Goal: Transaction & Acquisition: Purchase product/service

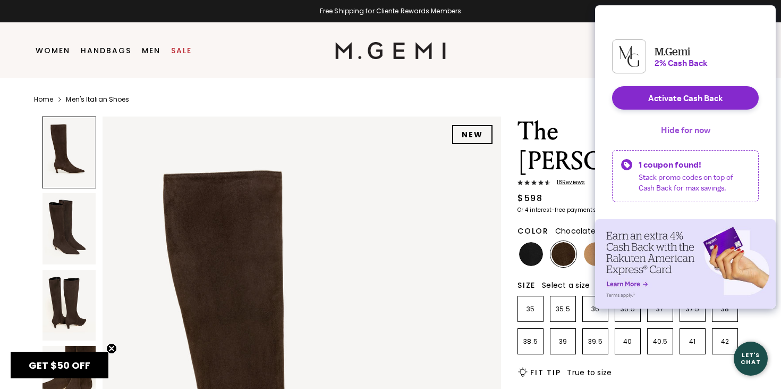
click at [675, 138] on button "Hide for now" at bounding box center [686, 129] width 66 height 23
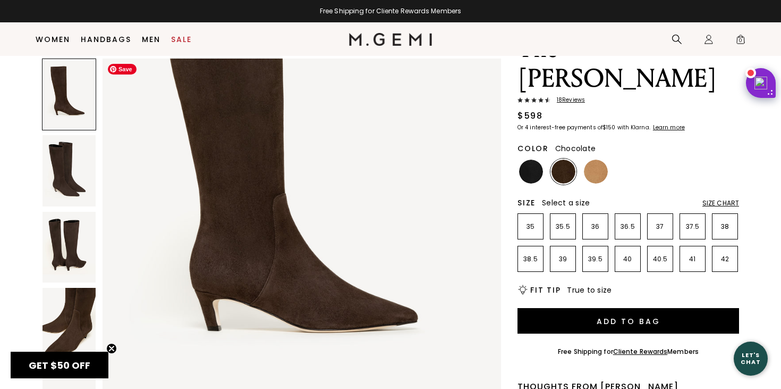
scroll to position [125, 0]
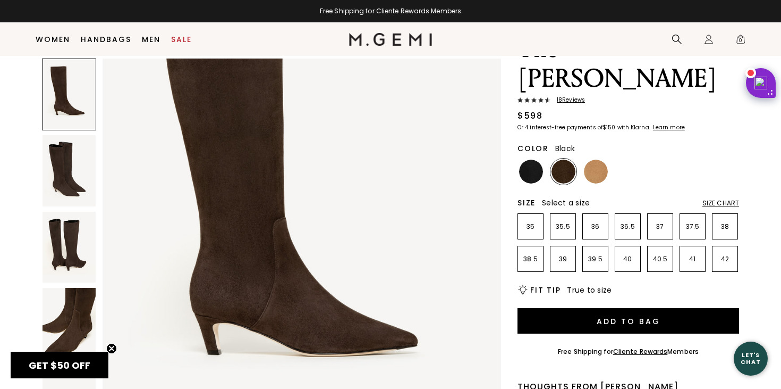
click at [532, 159] on img at bounding box center [531, 171] width 24 height 24
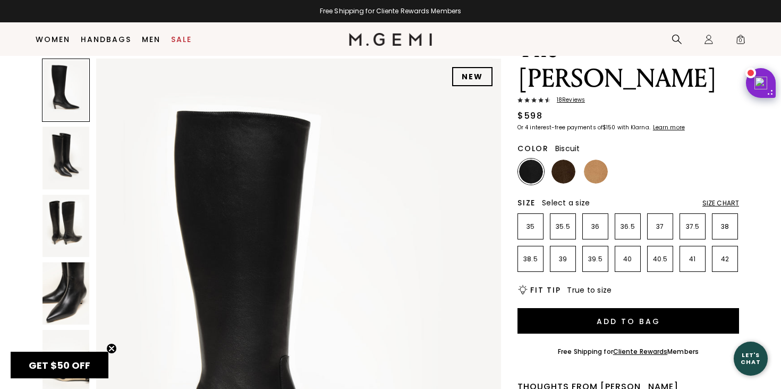
click at [603, 159] on img at bounding box center [596, 171] width 24 height 24
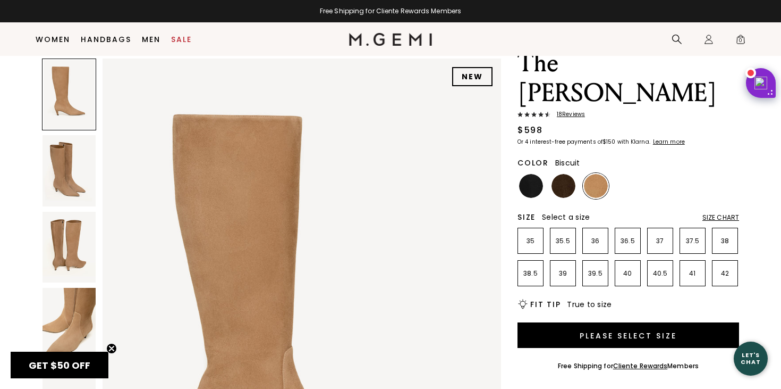
scroll to position [35, 0]
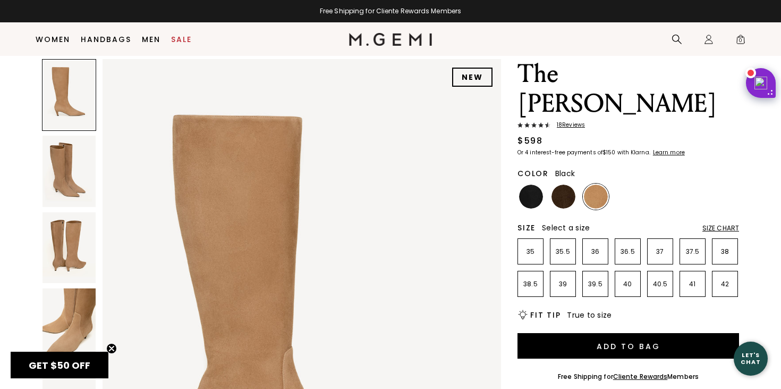
click at [533, 184] on img at bounding box center [531, 196] width 24 height 24
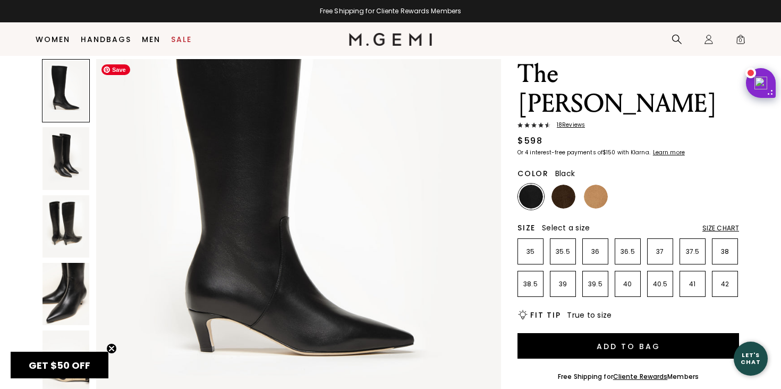
scroll to position [174, 0]
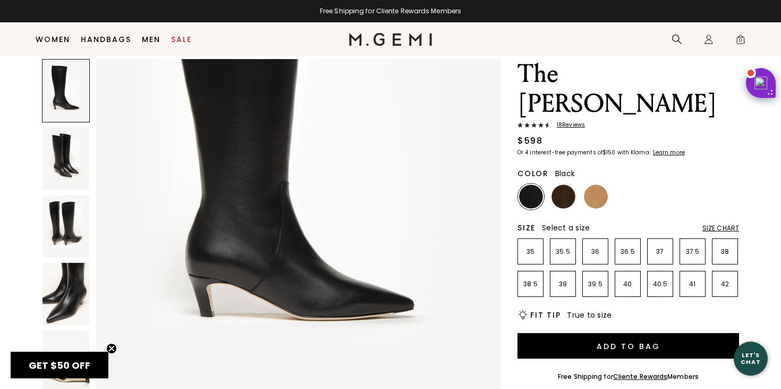
click at [77, 301] on img at bounding box center [66, 294] width 47 height 62
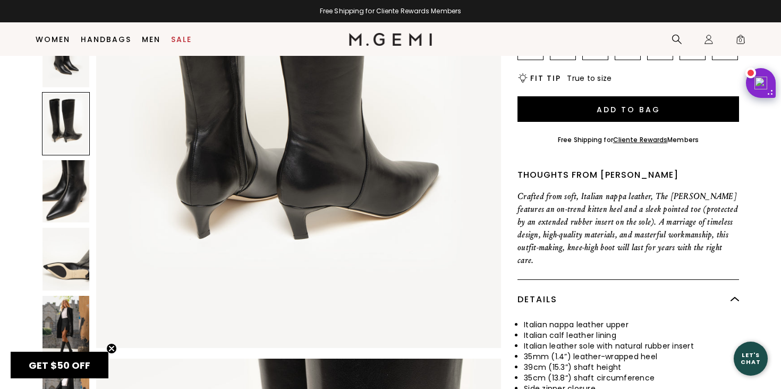
scroll to position [375, 0]
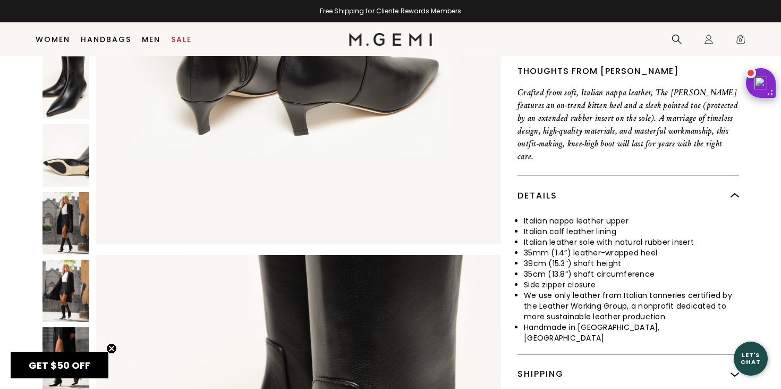
click at [81, 259] on img at bounding box center [66, 290] width 47 height 62
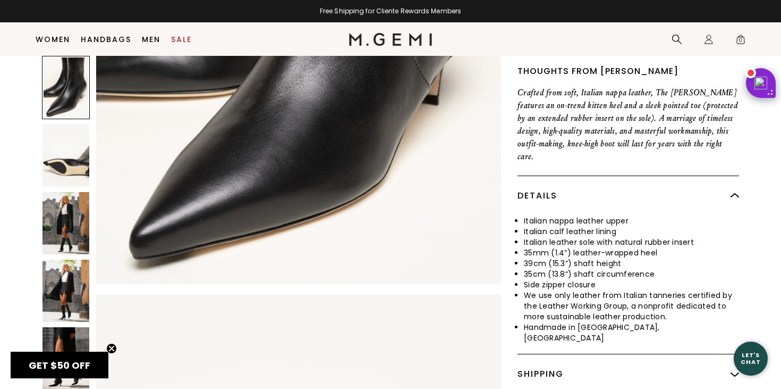
scroll to position [1741, 0]
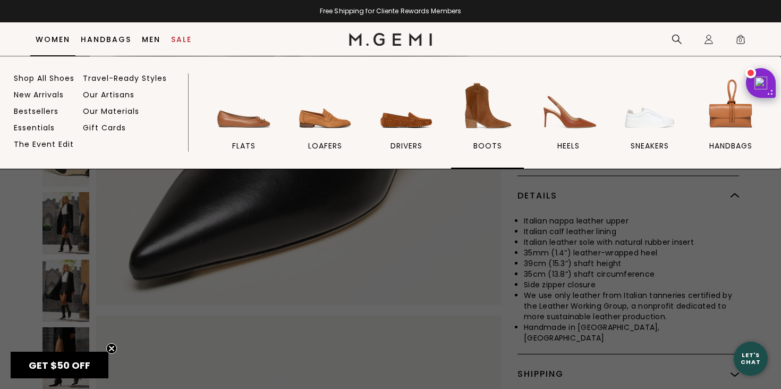
click at [498, 115] on img at bounding box center [488, 106] width 60 height 60
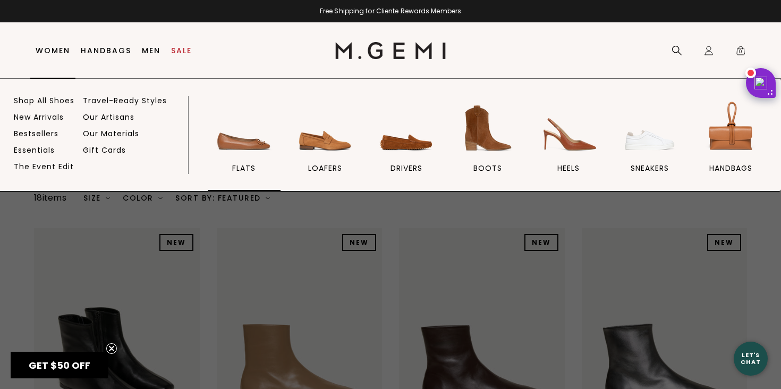
click at [253, 141] on img at bounding box center [244, 128] width 60 height 60
